Goal: Information Seeking & Learning: Learn about a topic

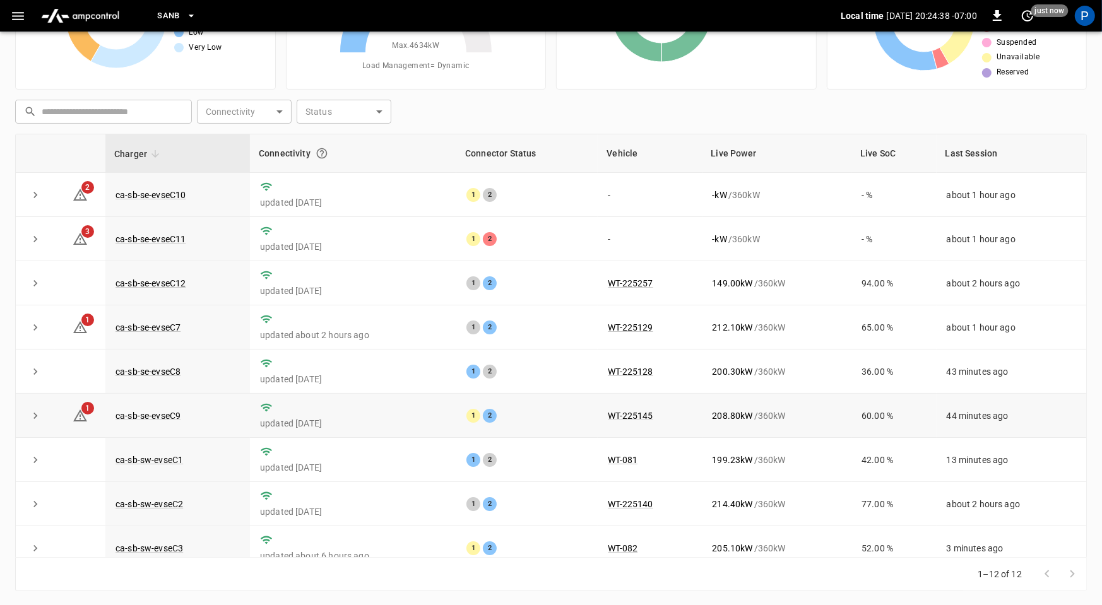
scroll to position [143, 0]
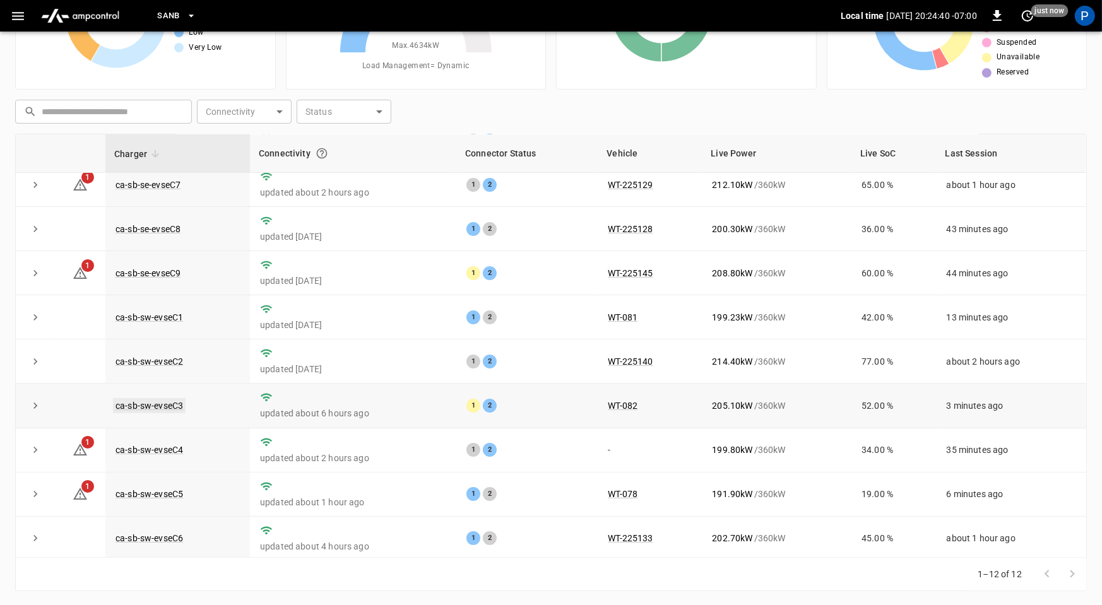
click at [172, 405] on link "ca-sb-sw-evseC3" at bounding box center [149, 405] width 73 height 15
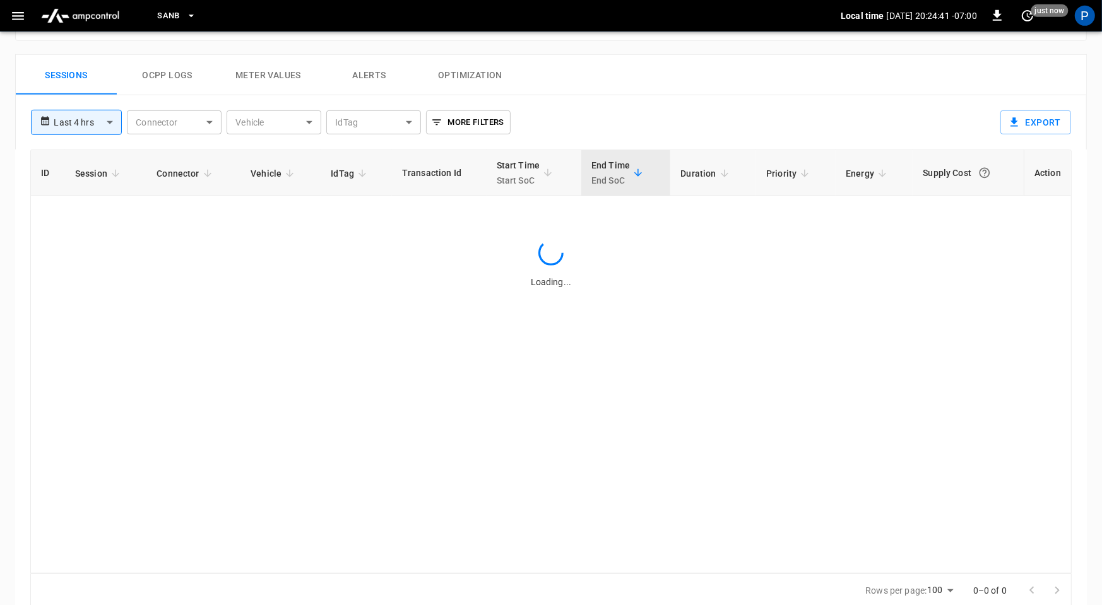
scroll to position [597, 0]
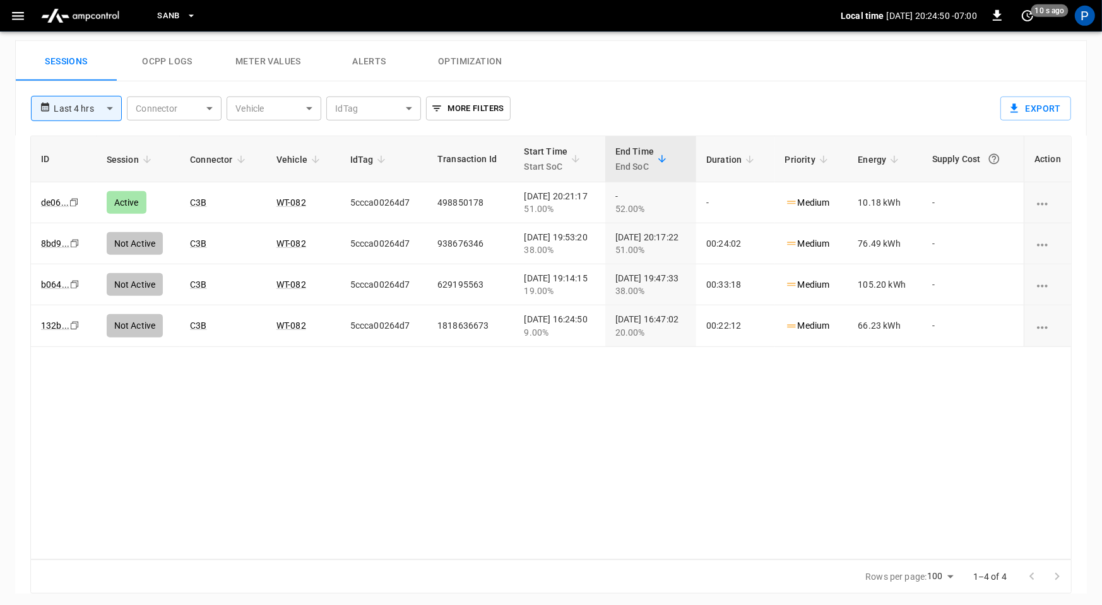
click at [90, 9] on img "menu" at bounding box center [80, 16] width 88 height 24
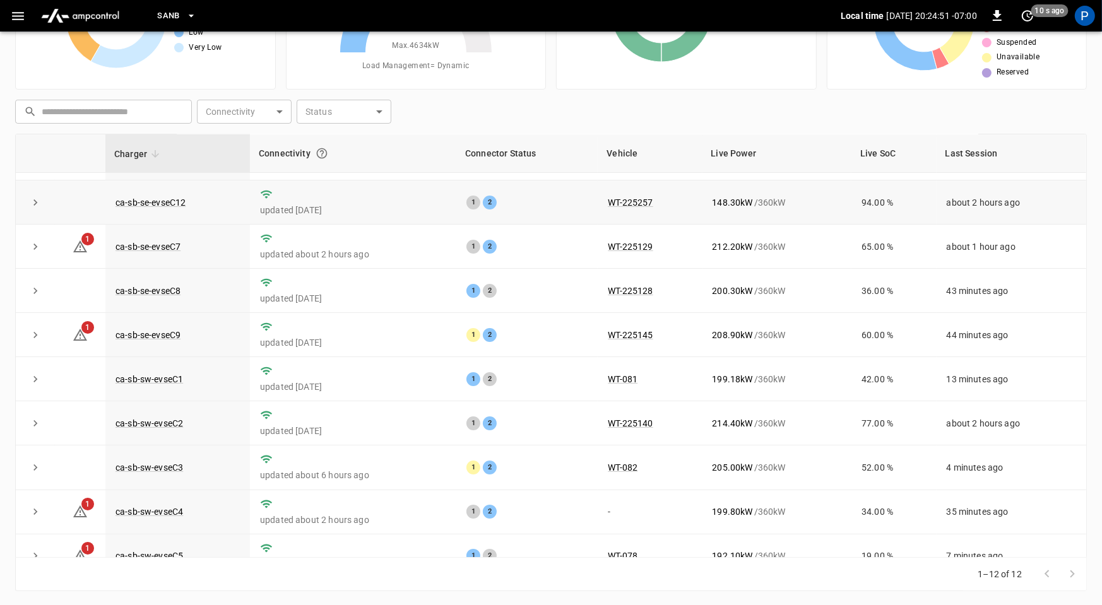
scroll to position [143, 0]
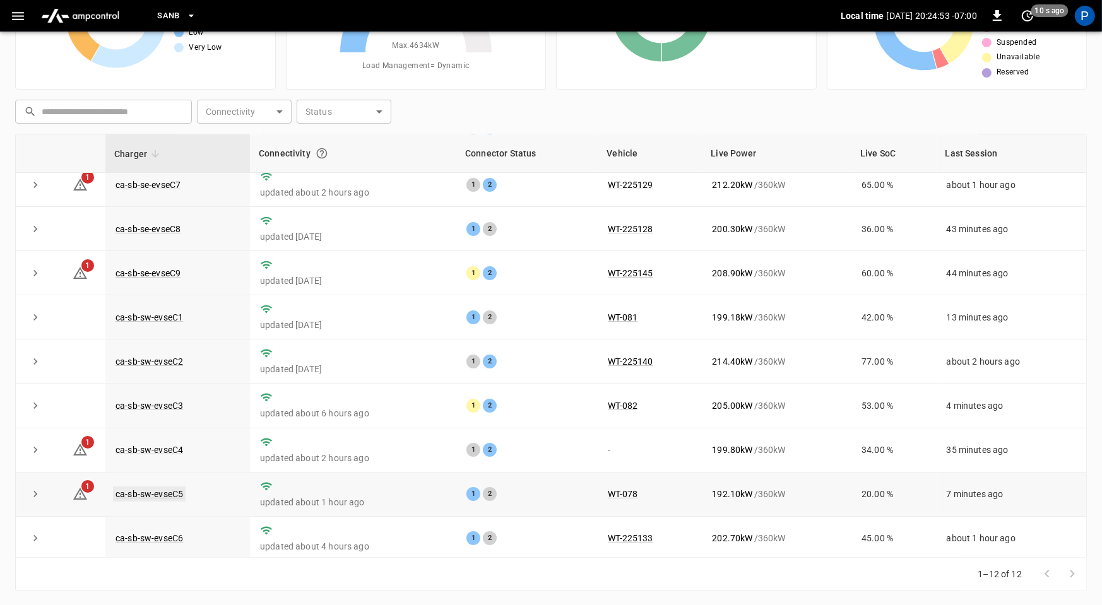
click at [177, 489] on link "ca-sb-sw-evseC5" at bounding box center [149, 494] width 73 height 15
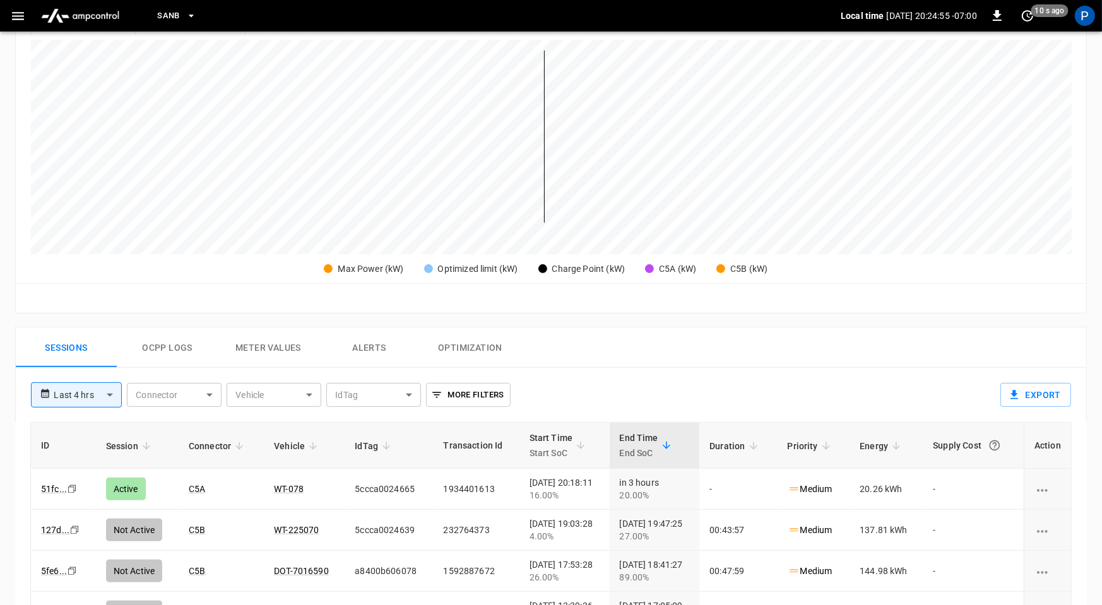
scroll to position [597, 0]
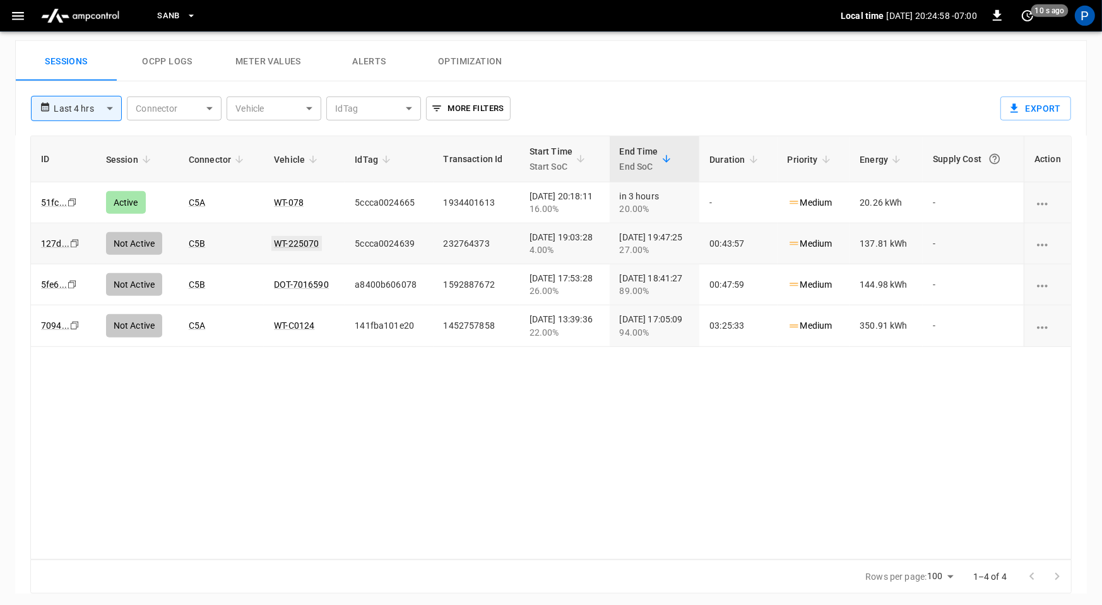
click at [285, 236] on link "WT-225070" at bounding box center [296, 243] width 50 height 15
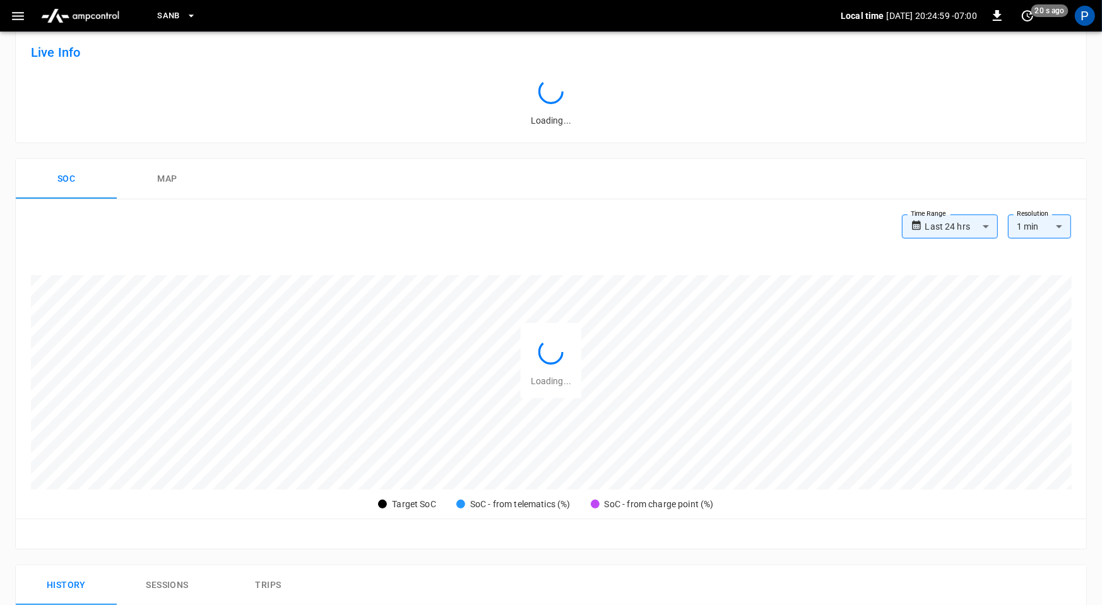
scroll to position [597, 0]
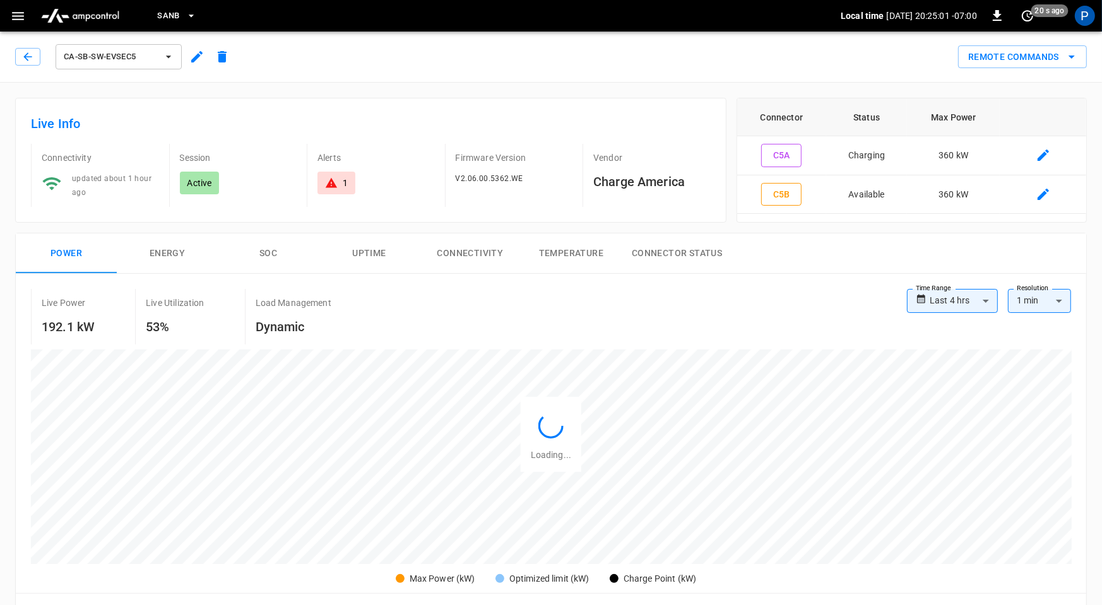
click at [91, 10] on img "menu" at bounding box center [80, 16] width 88 height 24
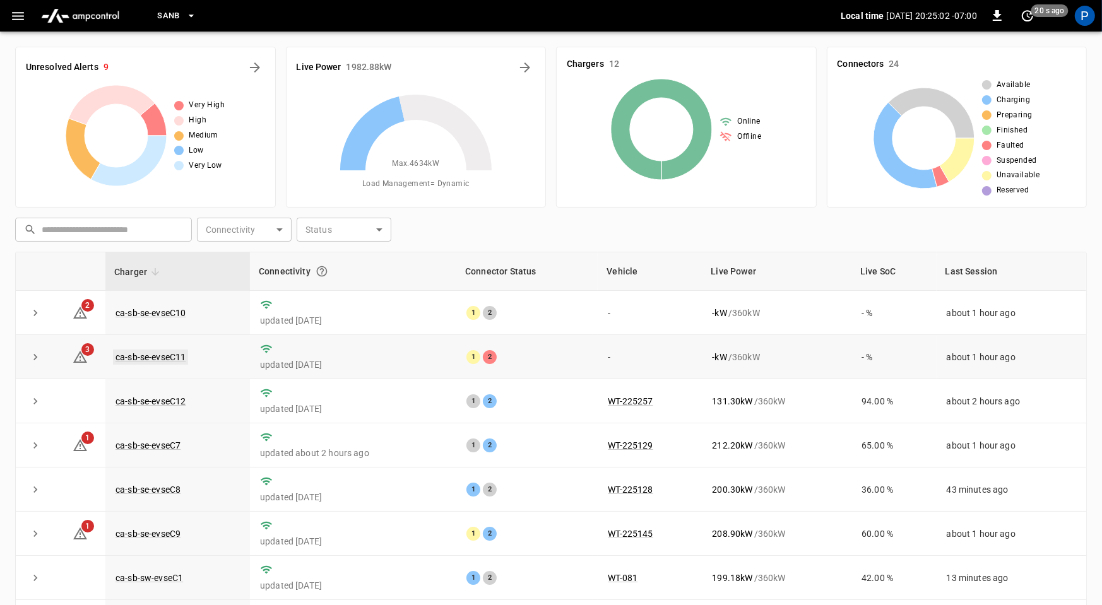
click at [174, 354] on link "ca-sb-se-evseC11" at bounding box center [150, 357] width 75 height 15
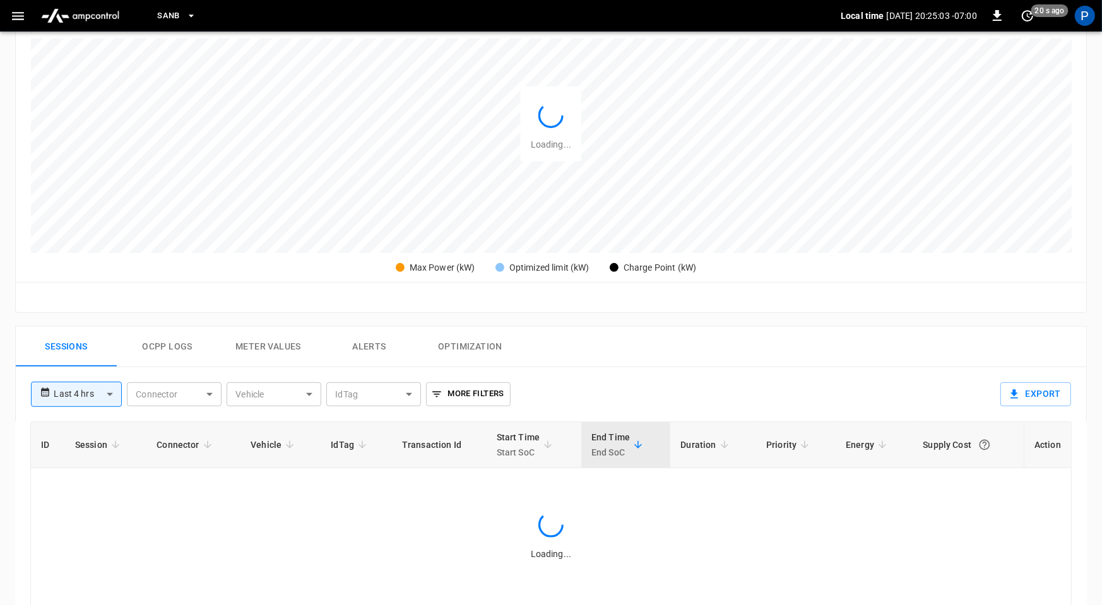
scroll to position [593, 0]
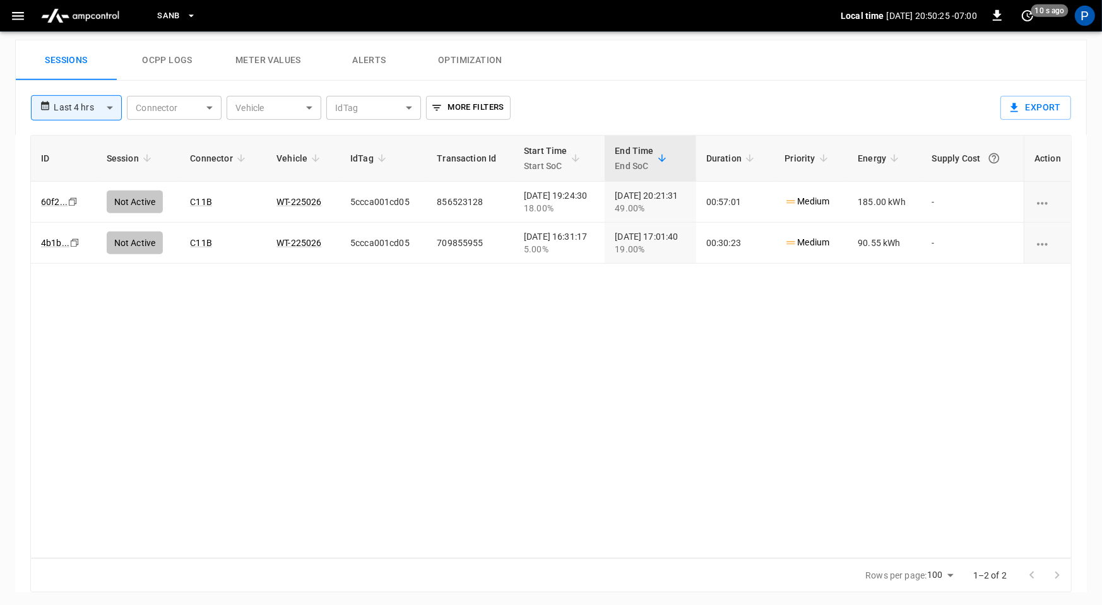
click at [94, 8] on img "menu" at bounding box center [80, 16] width 88 height 24
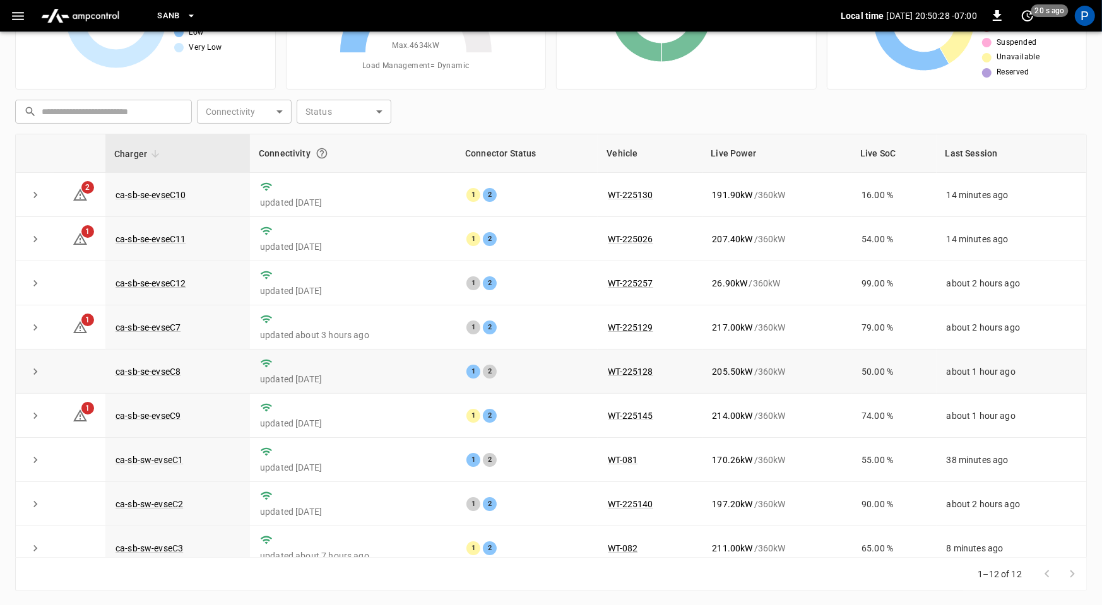
scroll to position [143, 0]
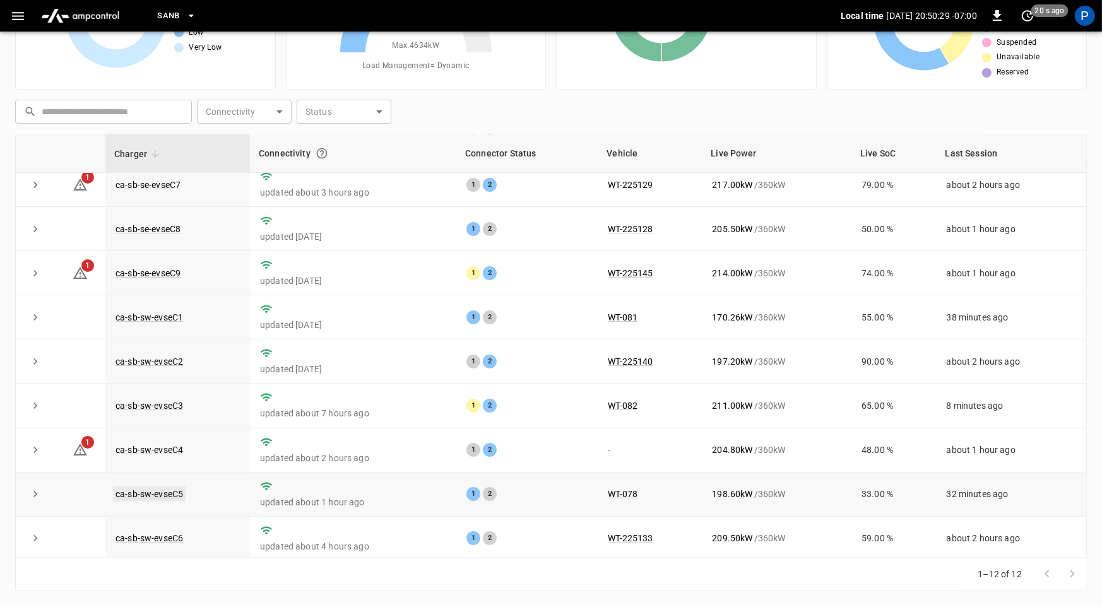
click at [160, 490] on link "ca-sb-sw-evseC5" at bounding box center [149, 494] width 73 height 15
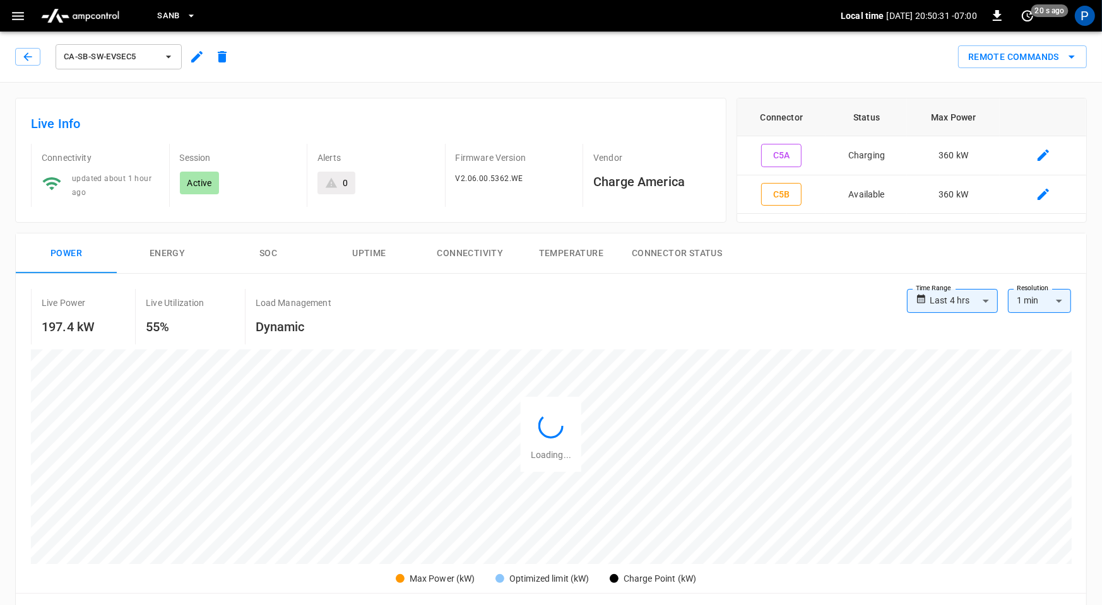
scroll to position [597, 0]
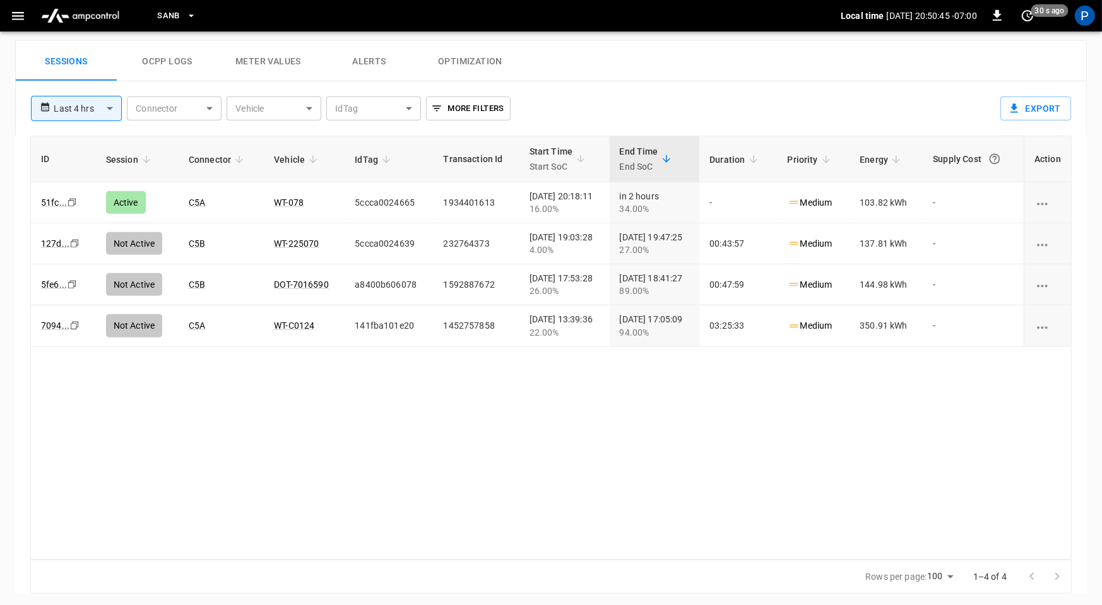
click at [69, 15] on img "menu" at bounding box center [80, 16] width 88 height 24
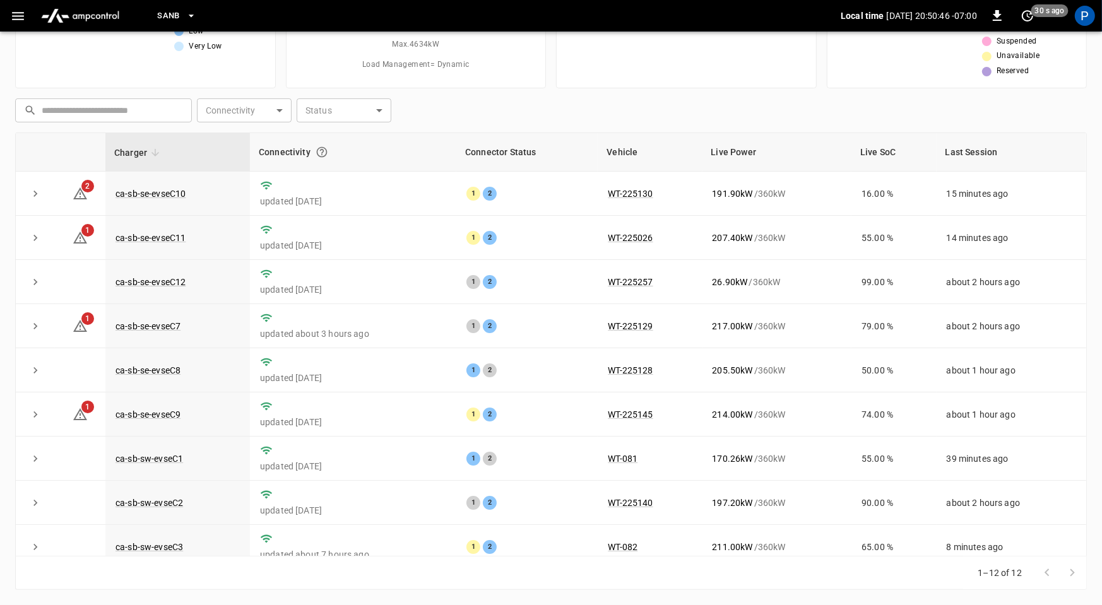
scroll to position [118, 0]
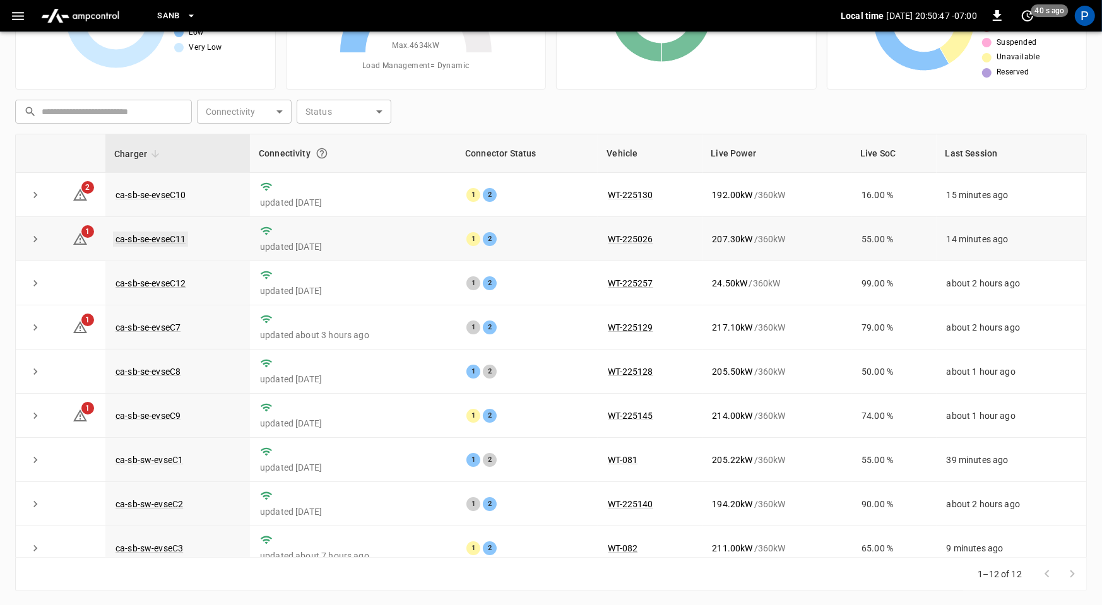
click at [180, 240] on link "ca-sb-se-evseC11" at bounding box center [150, 239] width 75 height 15
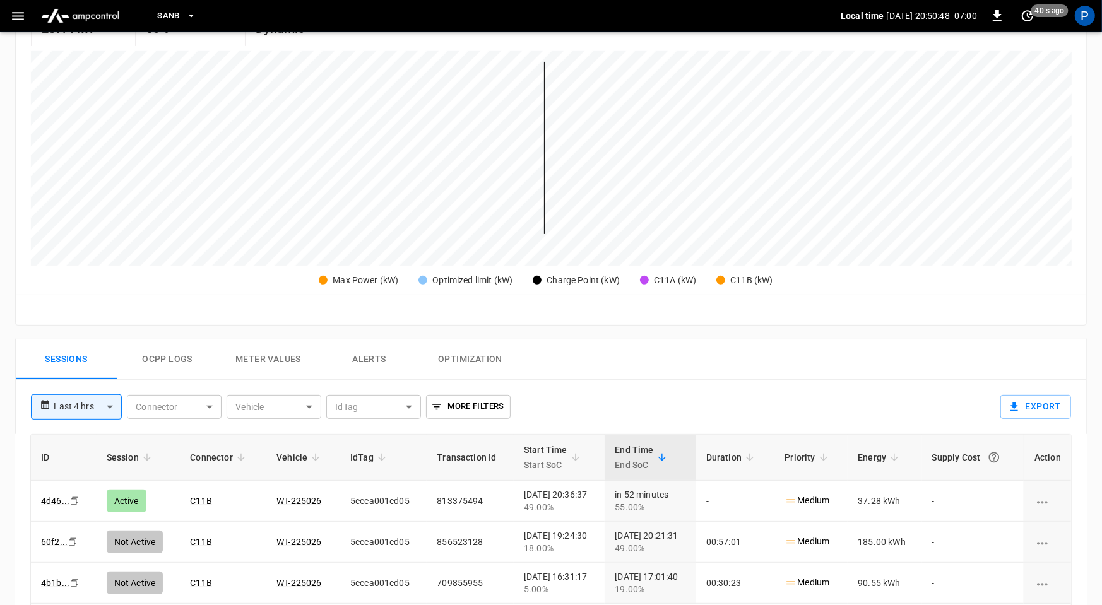
scroll to position [593, 0]
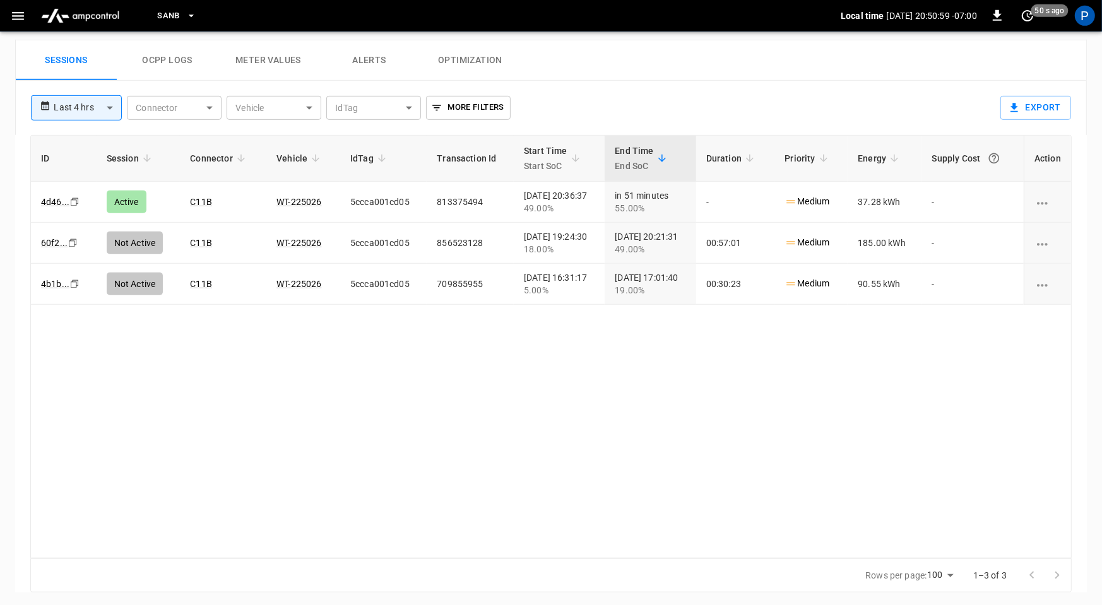
click at [79, 20] on img "menu" at bounding box center [80, 16] width 88 height 24
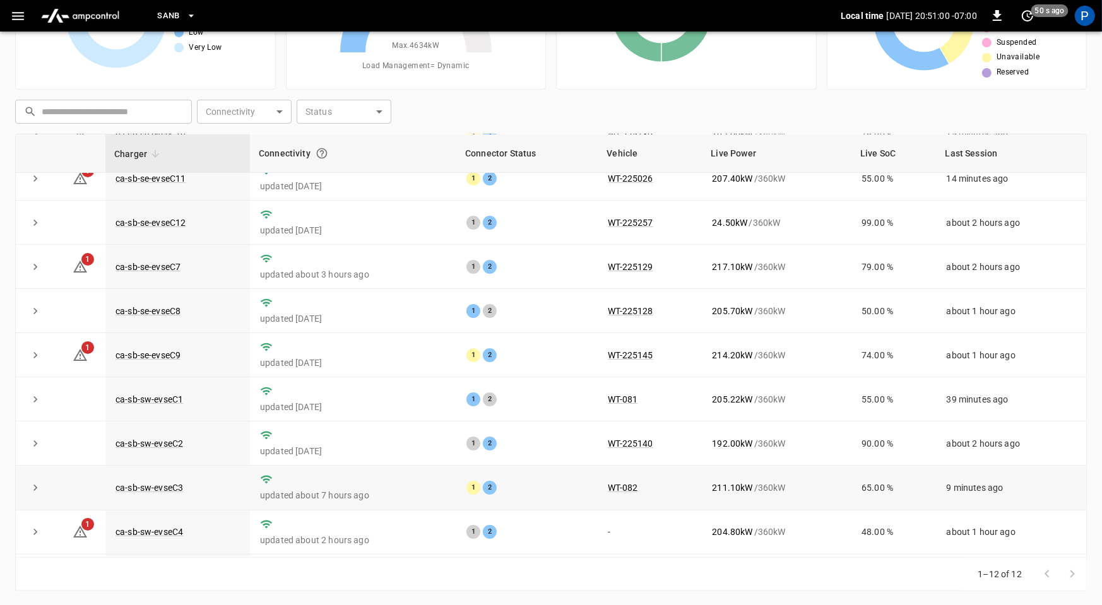
scroll to position [61, 0]
click at [167, 484] on link "ca-sb-sw-evseC3" at bounding box center [149, 487] width 73 height 15
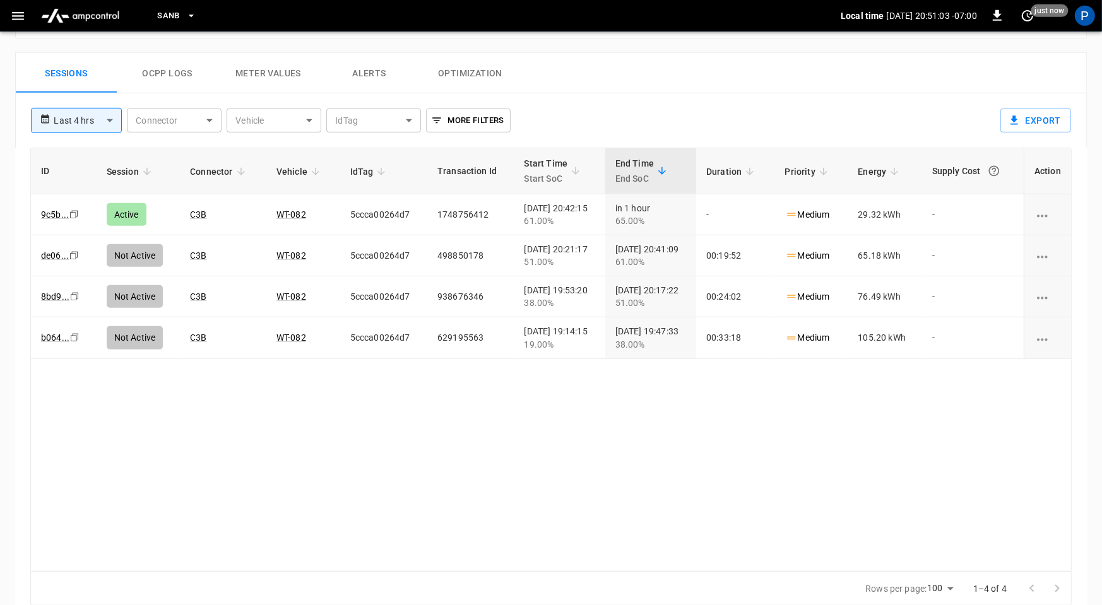
scroll to position [597, 0]
